Goal: Information Seeking & Learning: Learn about a topic

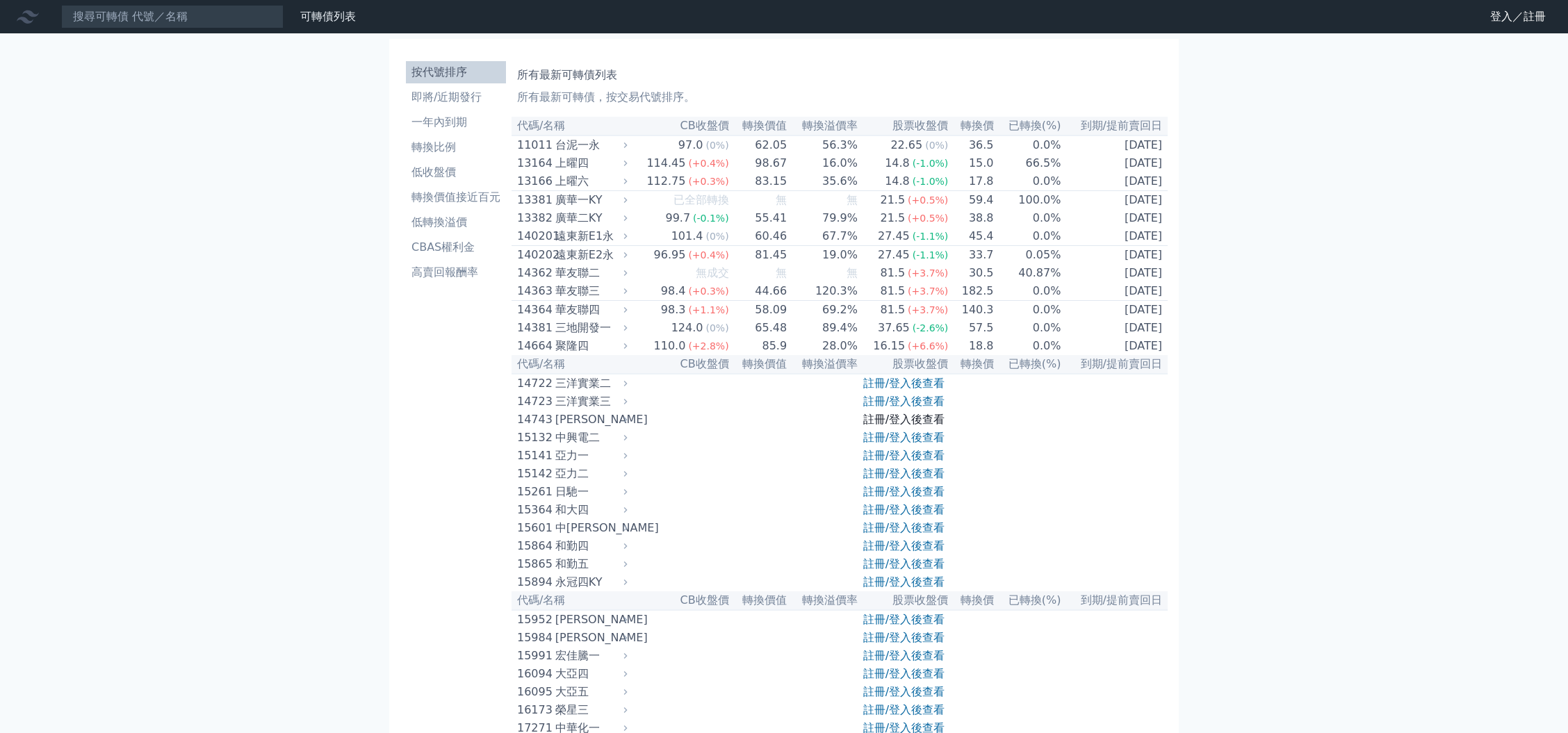
click at [904, 426] on link "註冊/登入後查看" at bounding box center [903, 419] width 81 height 14
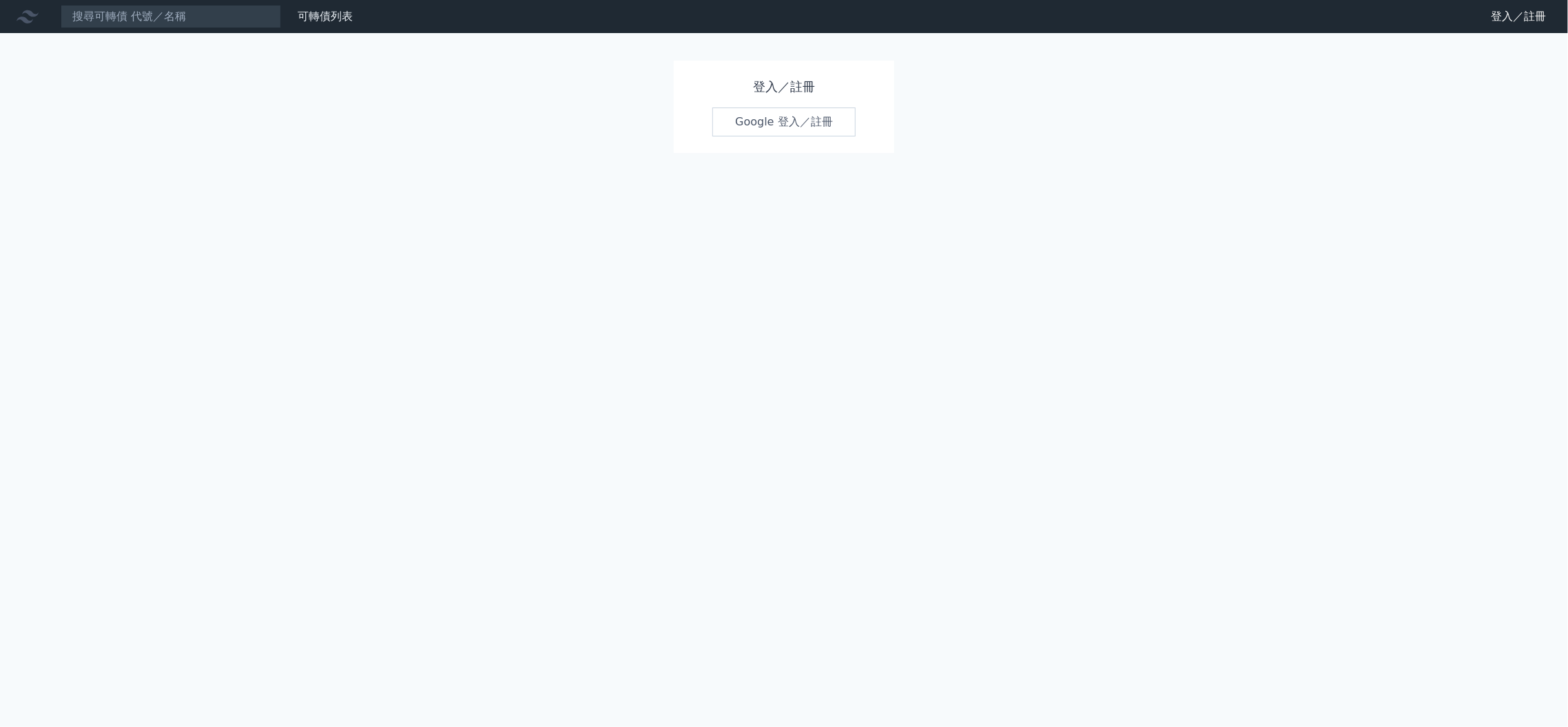
click at [800, 129] on link "Google 登入／註冊" at bounding box center [784, 122] width 143 height 29
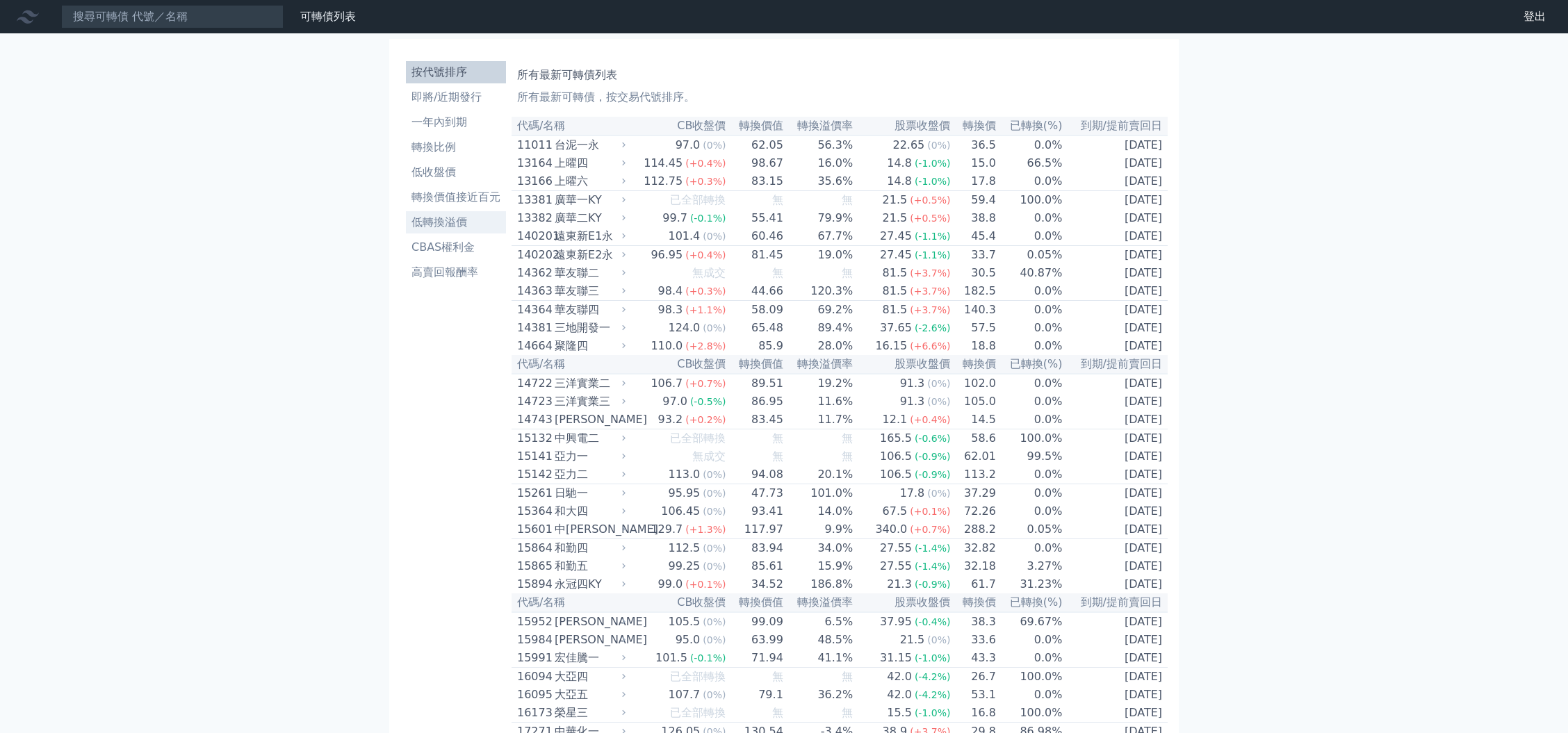
click at [470, 214] on li "低轉換溢價" at bounding box center [455, 222] width 100 height 17
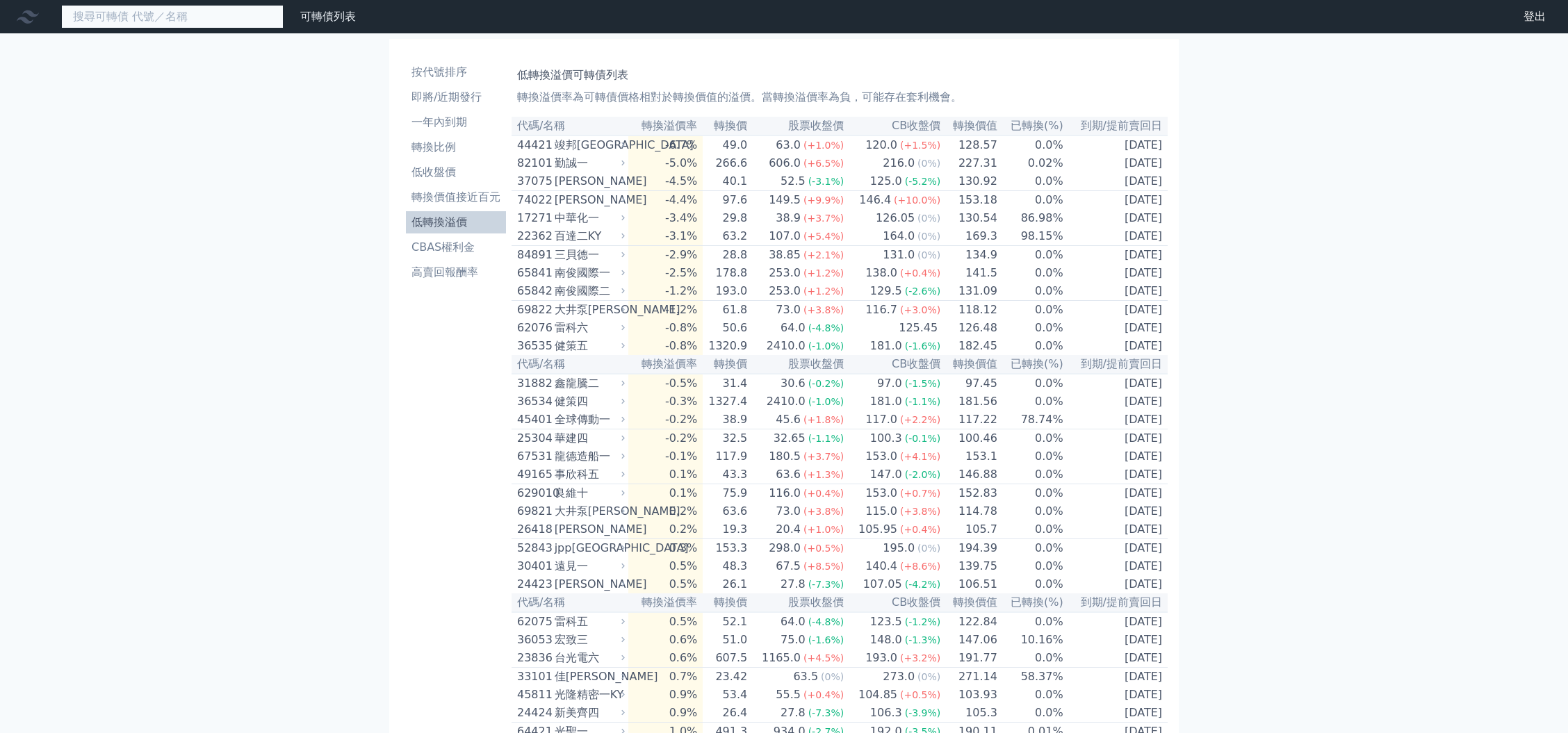
click at [231, 14] on input at bounding box center [173, 17] width 222 height 23
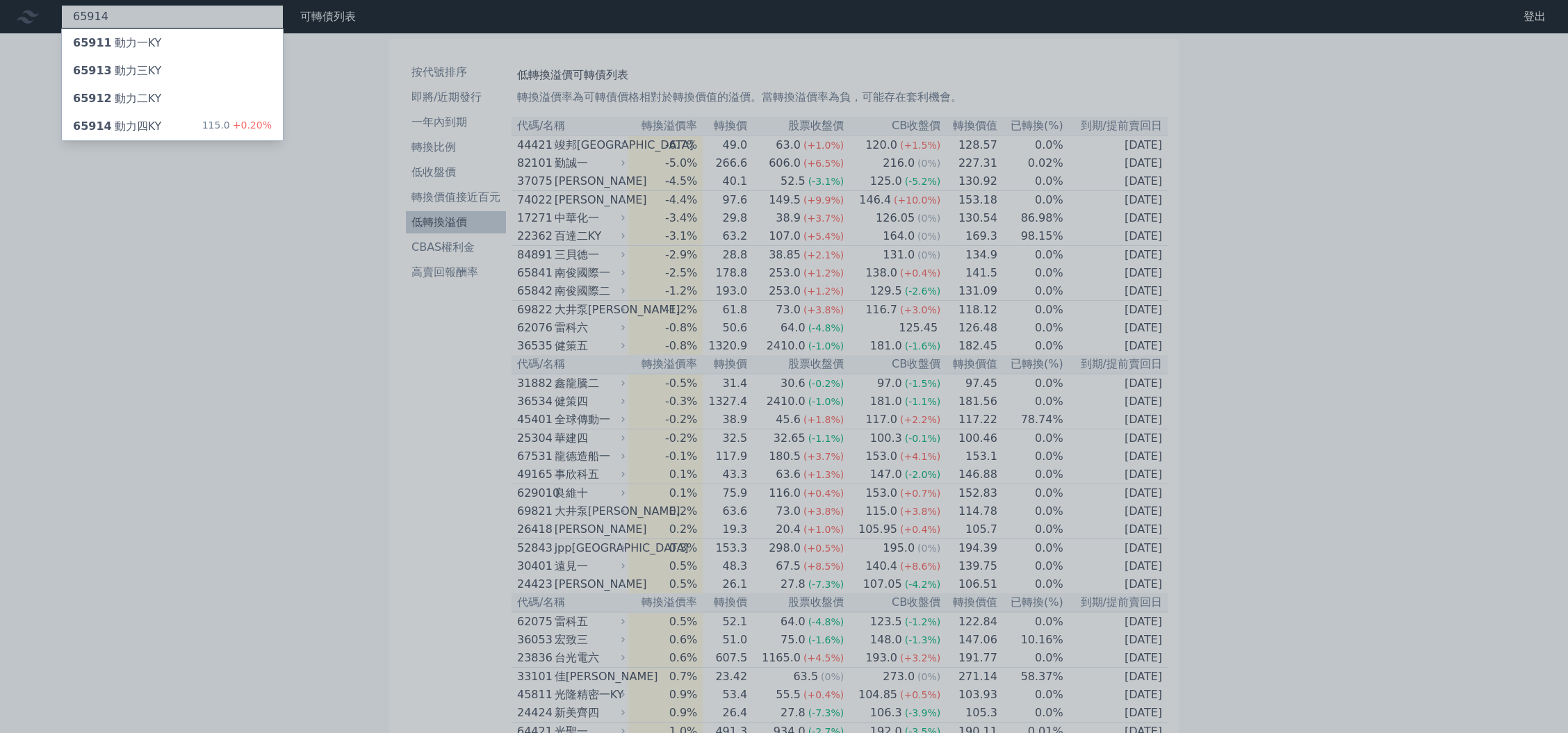
type input "65914"
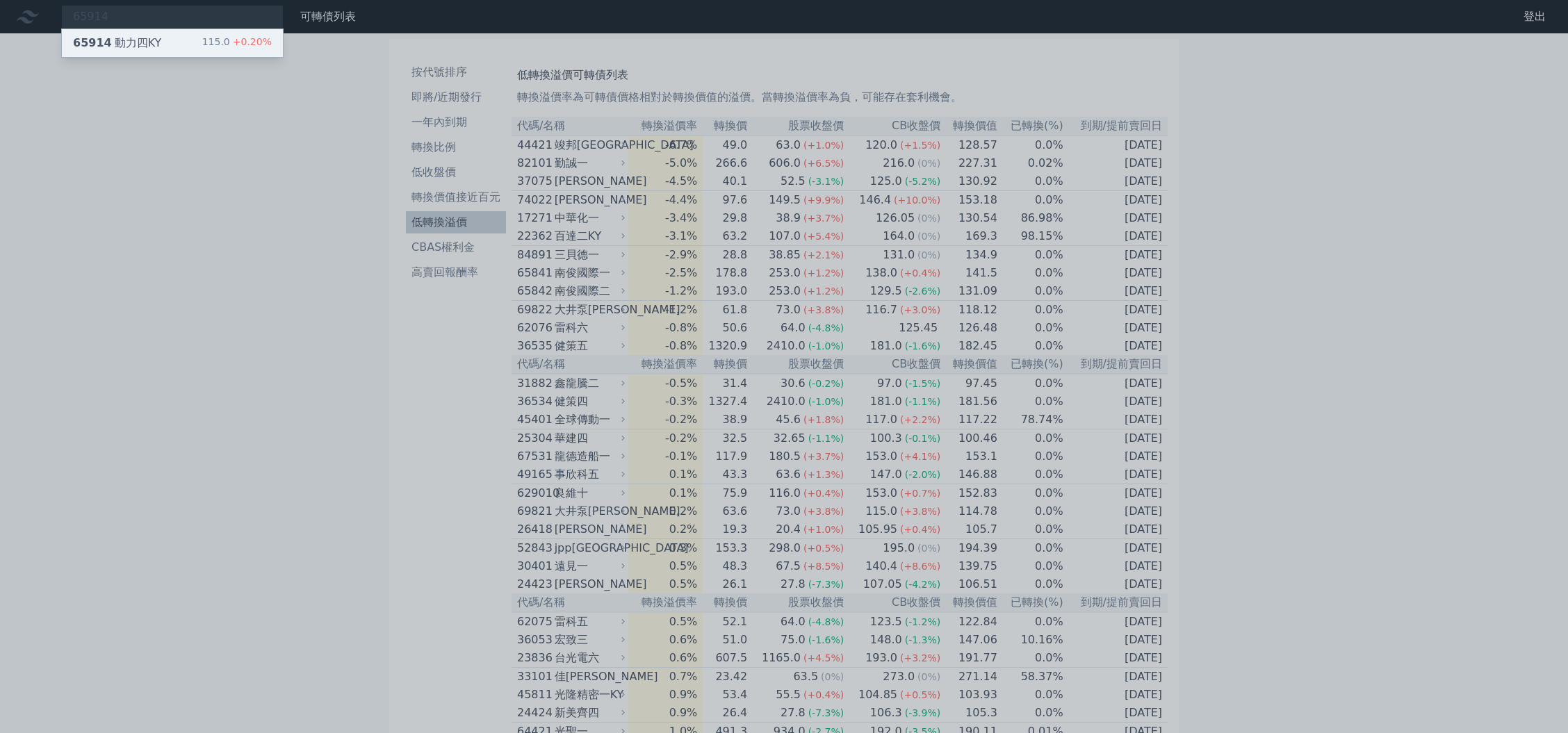
click at [239, 39] on span "+0.20%" at bounding box center [251, 41] width 42 height 11
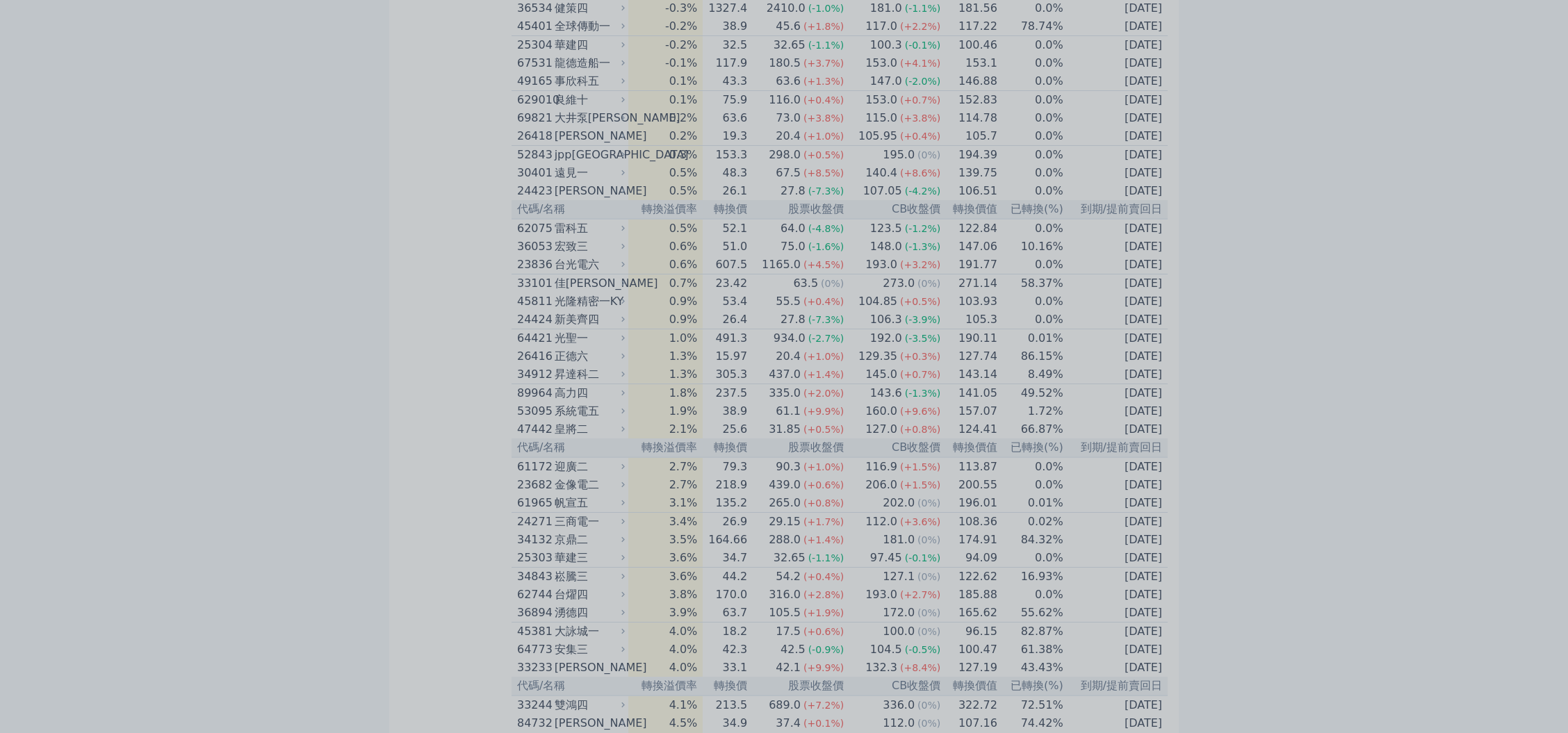
scroll to position [833, 0]
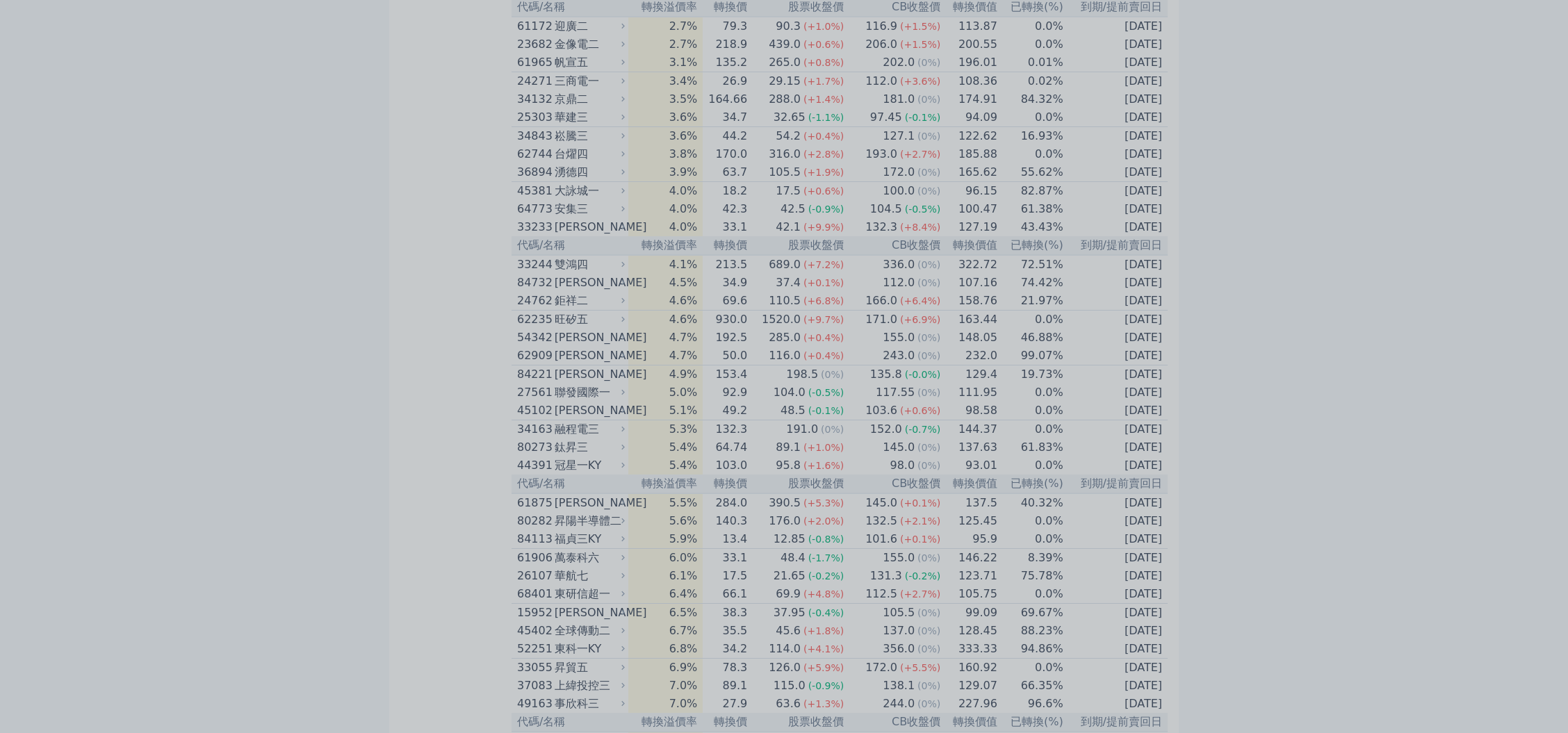
click at [809, 431] on div at bounding box center [784, 366] width 1568 height 733
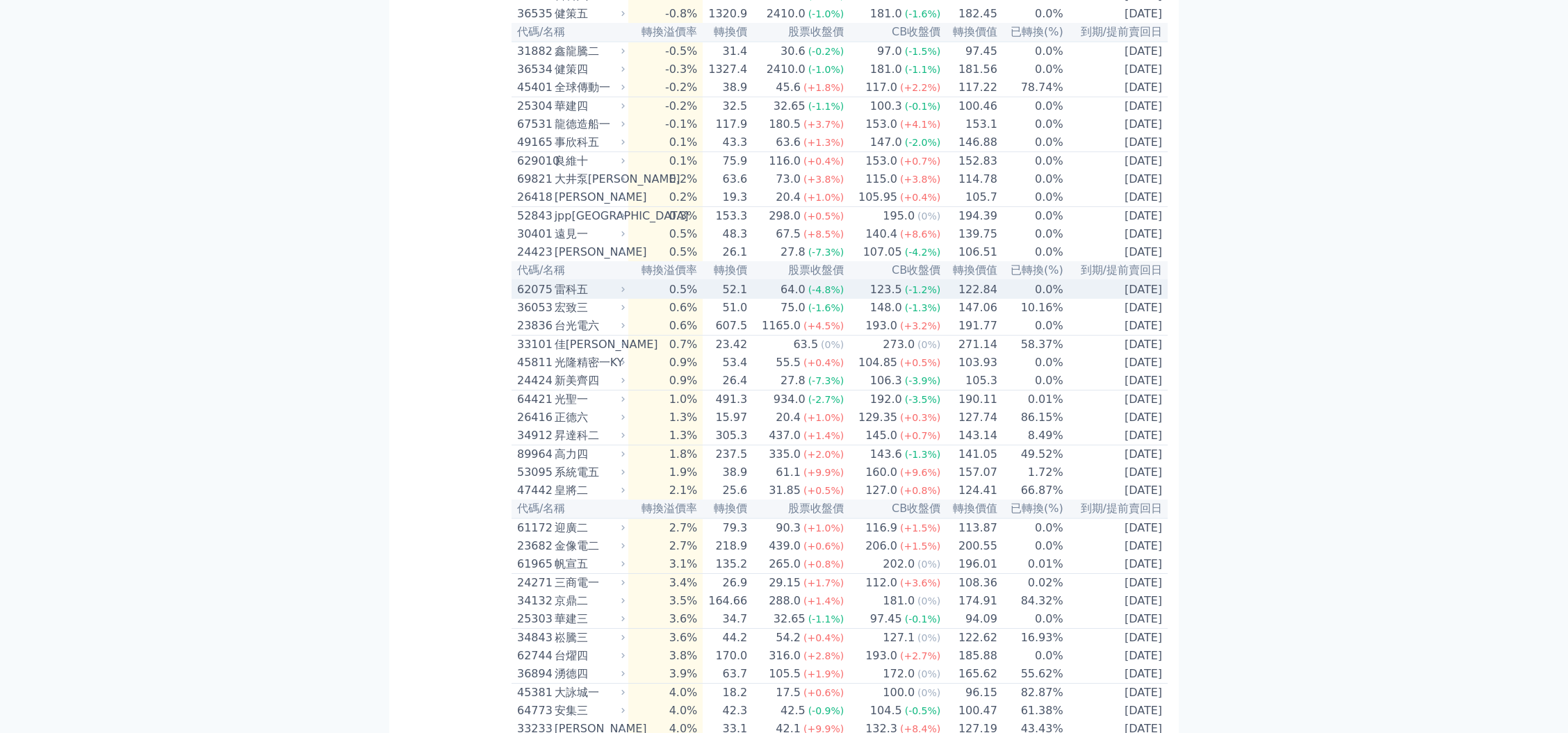
scroll to position [370, 0]
